Goal: Information Seeking & Learning: Learn about a topic

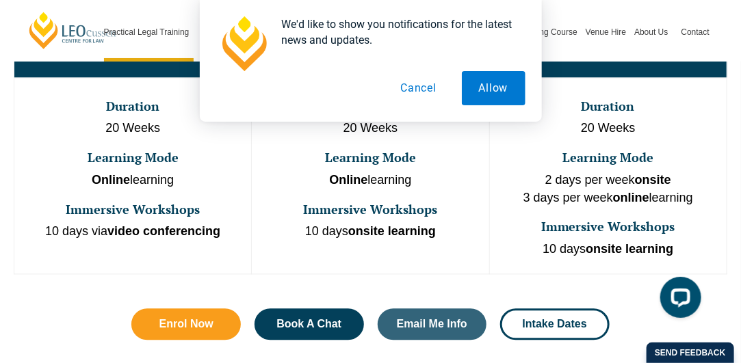
scroll to position [815, 0]
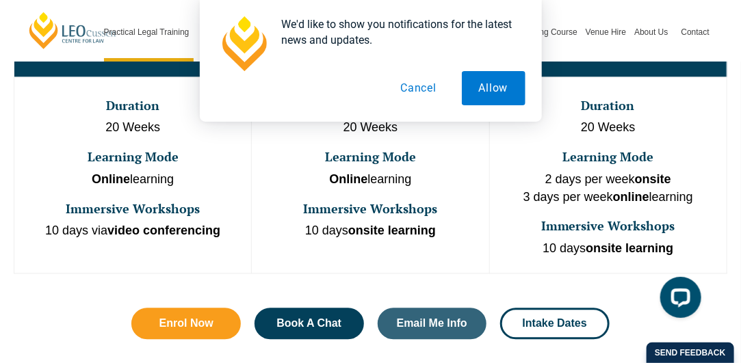
click at [481, 89] on button "Allow" at bounding box center [494, 88] width 64 height 34
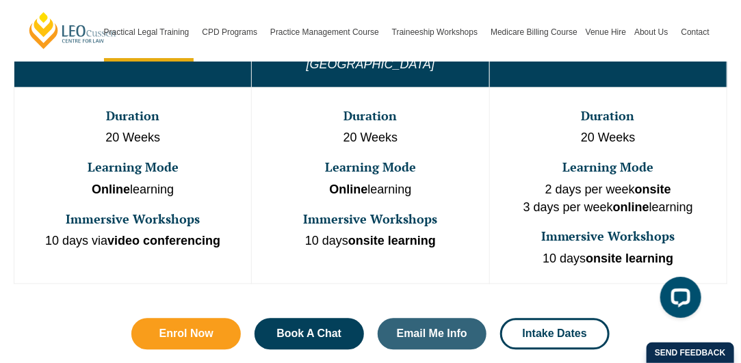
scroll to position [806, 0]
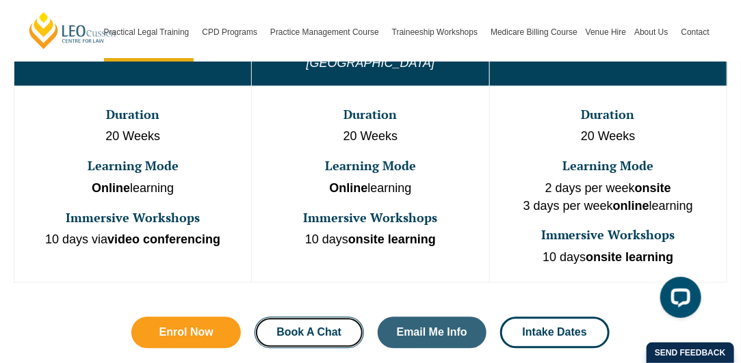
click at [303, 318] on link "Book A Chat" at bounding box center [310, 333] width 110 height 31
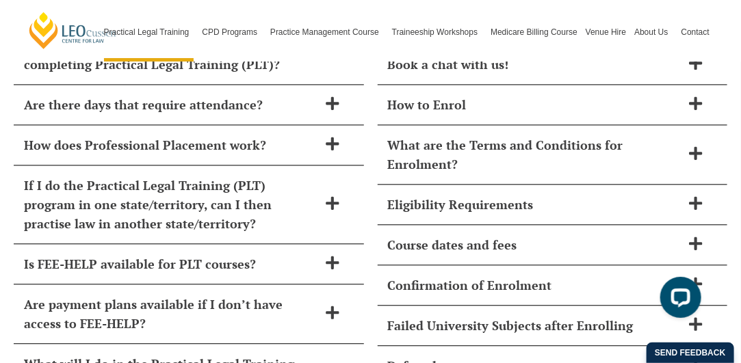
scroll to position [4753, 0]
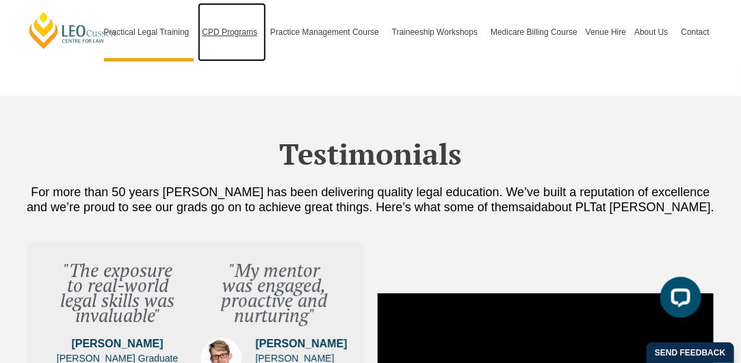
click at [230, 27] on link "CPD Programs" at bounding box center [232, 32] width 68 height 59
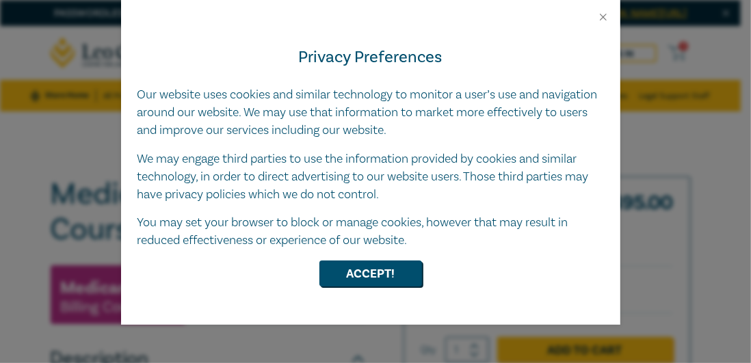
click at [602, 31] on div "Privacy Preferences Our website uses cookies and similar technology to monitor …" at bounding box center [371, 174] width 500 height 302
click at [600, 15] on button "Close" at bounding box center [603, 17] width 12 height 12
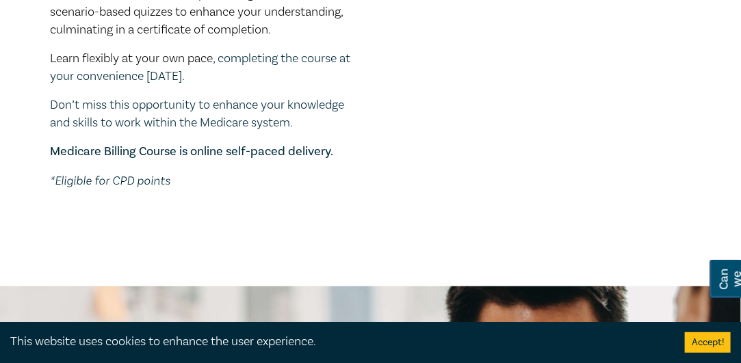
scroll to position [665, 0]
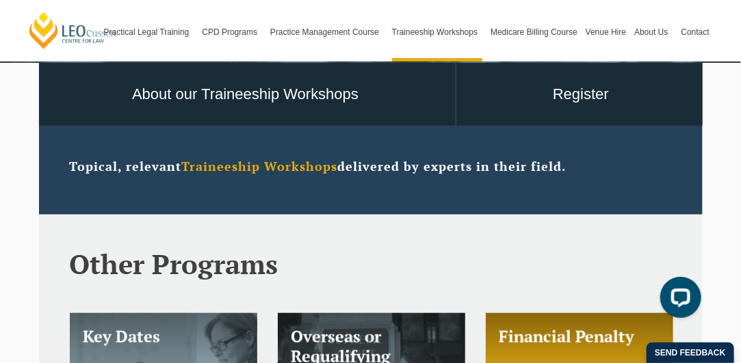
scroll to position [261, 0]
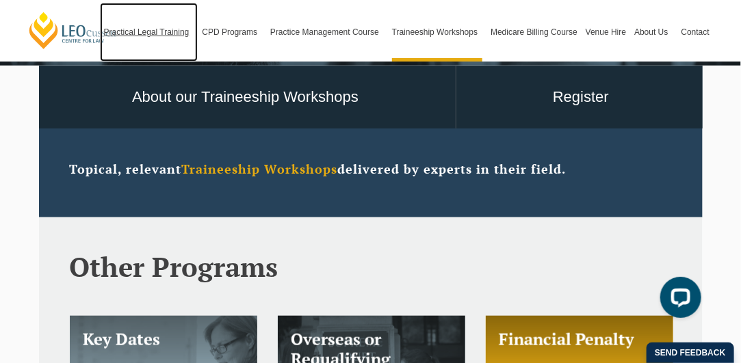
click at [140, 26] on link "Practical Legal Training" at bounding box center [149, 32] width 99 height 59
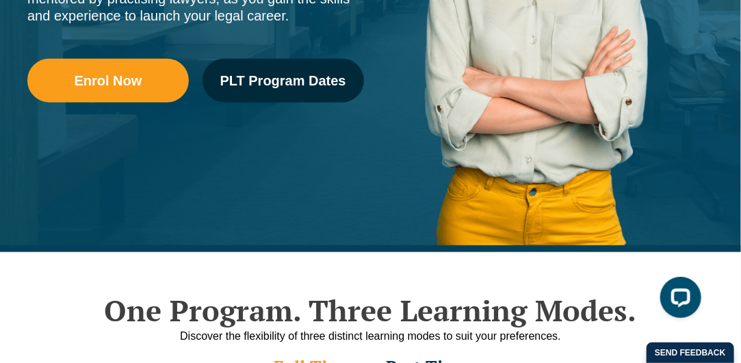
scroll to position [389, 0]
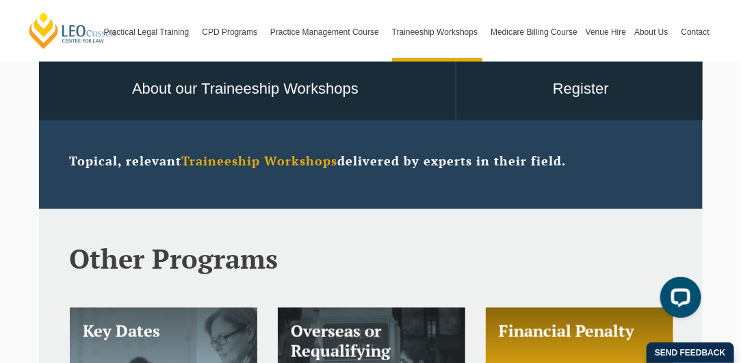
scroll to position [272, 0]
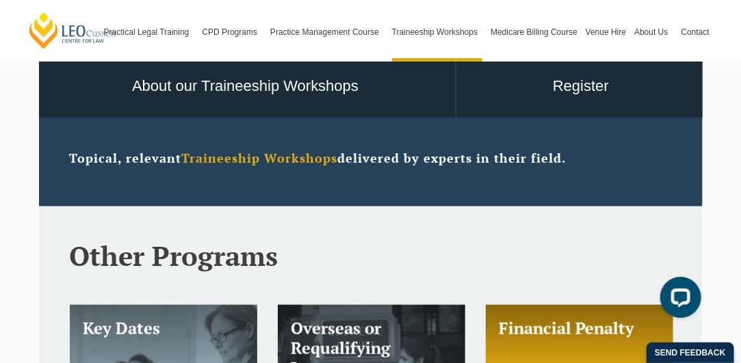
click at [0, 0] on link "Program Dates & Fees" at bounding box center [0, 0] width 0 height 0
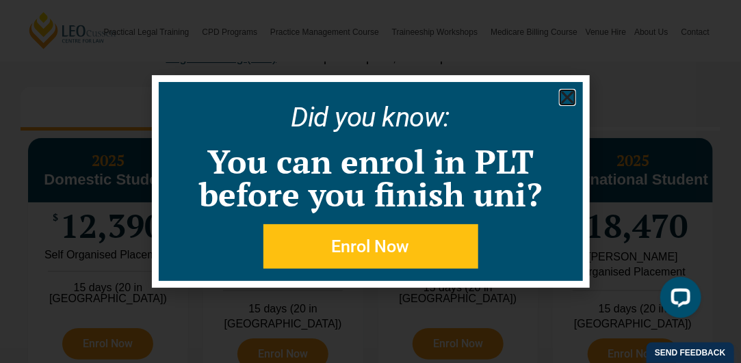
scroll to position [1601, 0]
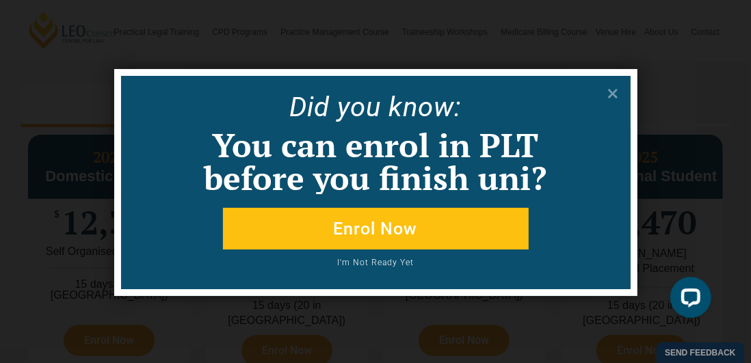
click at [615, 97] on icon at bounding box center [613, 94] width 10 height 10
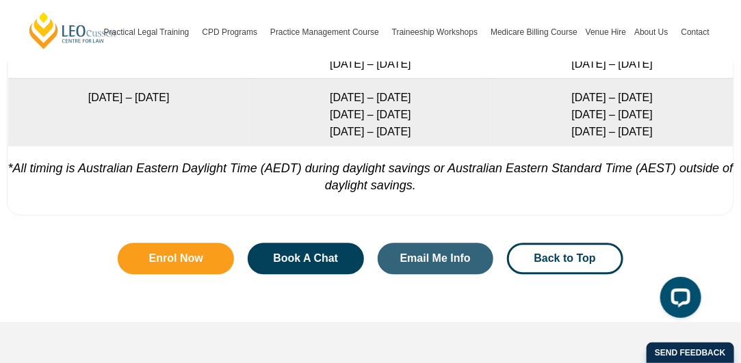
scroll to position [2966, 0]
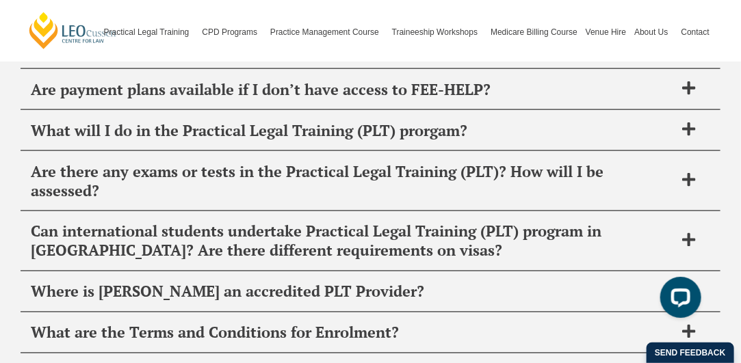
scroll to position [5991, 0]
